Goal: Obtain resource: Obtain resource

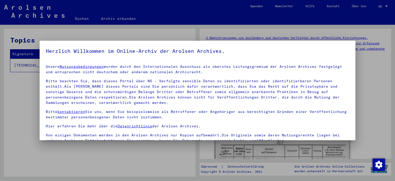
click at [136, 161] on div at bounding box center [197, 90] width 395 height 181
click at [57, 108] on div "Unsere Nutzungsbedingungen wurden durch den Internationalen Ausschuss als obers…" at bounding box center [198, 103] width 304 height 79
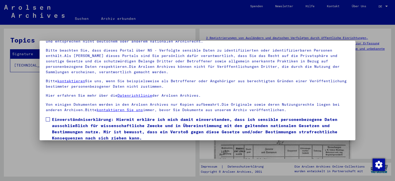
scroll to position [44, 0]
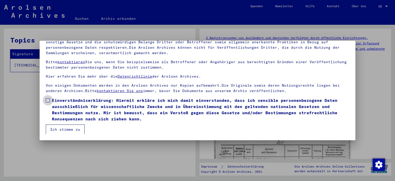
click at [47, 101] on span at bounding box center [48, 100] width 4 height 4
click at [61, 128] on button "Ich stimme zu" at bounding box center [65, 129] width 39 height 10
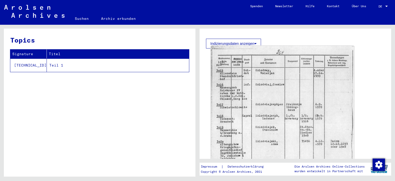
scroll to position [142, 0]
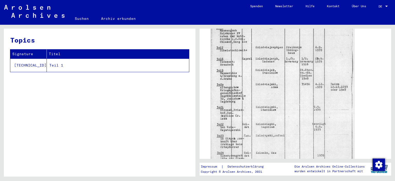
click at [275, 84] on img at bounding box center [283, 90] width 144 height 202
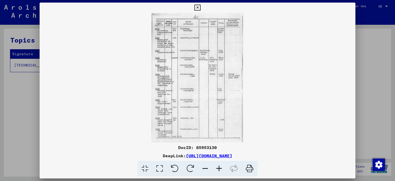
drag, startPoint x: 291, startPoint y: 155, endPoint x: 132, endPoint y: 159, distance: 159.1
click at [132, 159] on div "DocID: 85953130 DeepLink: [URL][DOMAIN_NAME]" at bounding box center [198, 160] width 316 height 32
copy div "[URL][DOMAIN_NAME]"
click at [179, 87] on img at bounding box center [198, 77] width 316 height 129
click at [196, 84] on img at bounding box center [198, 77] width 316 height 129
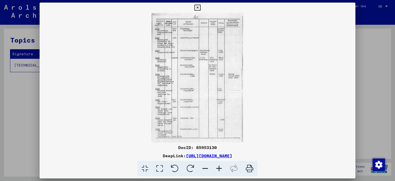
click at [196, 84] on img at bounding box center [198, 77] width 316 height 129
click at [221, 168] on icon at bounding box center [219, 169] width 14 height 16
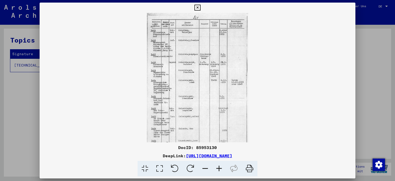
click at [208, 100] on img at bounding box center [197, 84] width 101 height 142
click at [173, 76] on img at bounding box center [197, 84] width 101 height 142
click at [173, 75] on img at bounding box center [197, 84] width 101 height 142
click at [200, 8] on icon at bounding box center [198, 8] width 6 height 6
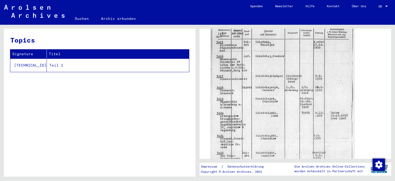
scroll to position [85, 0]
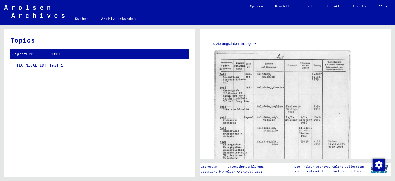
click at [91, 38] on h3 "Topics" at bounding box center [99, 40] width 179 height 10
